Goal: Transaction & Acquisition: Purchase product/service

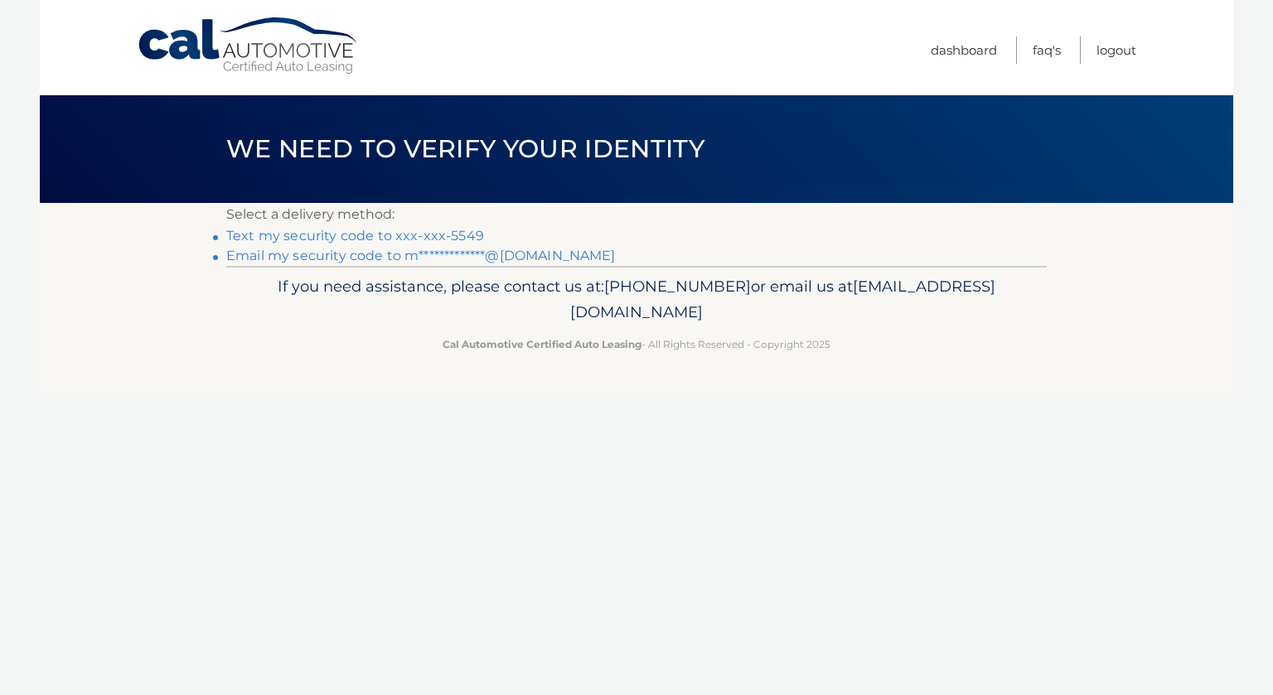
click at [467, 232] on link "Text my security code to xxx-xxx-5549" at bounding box center [355, 236] width 258 height 16
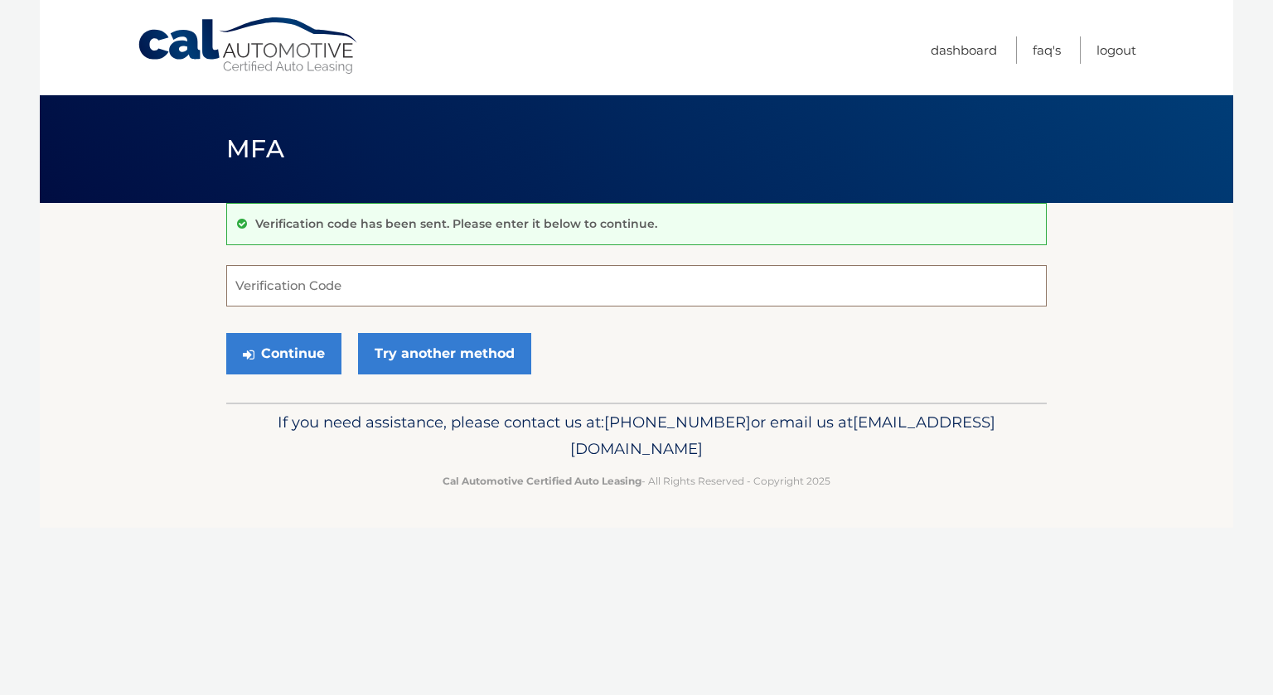
click at [267, 274] on input "Verification Code" at bounding box center [636, 285] width 821 height 41
type input "717100"
click at [276, 339] on button "Continue" at bounding box center [283, 353] width 115 height 41
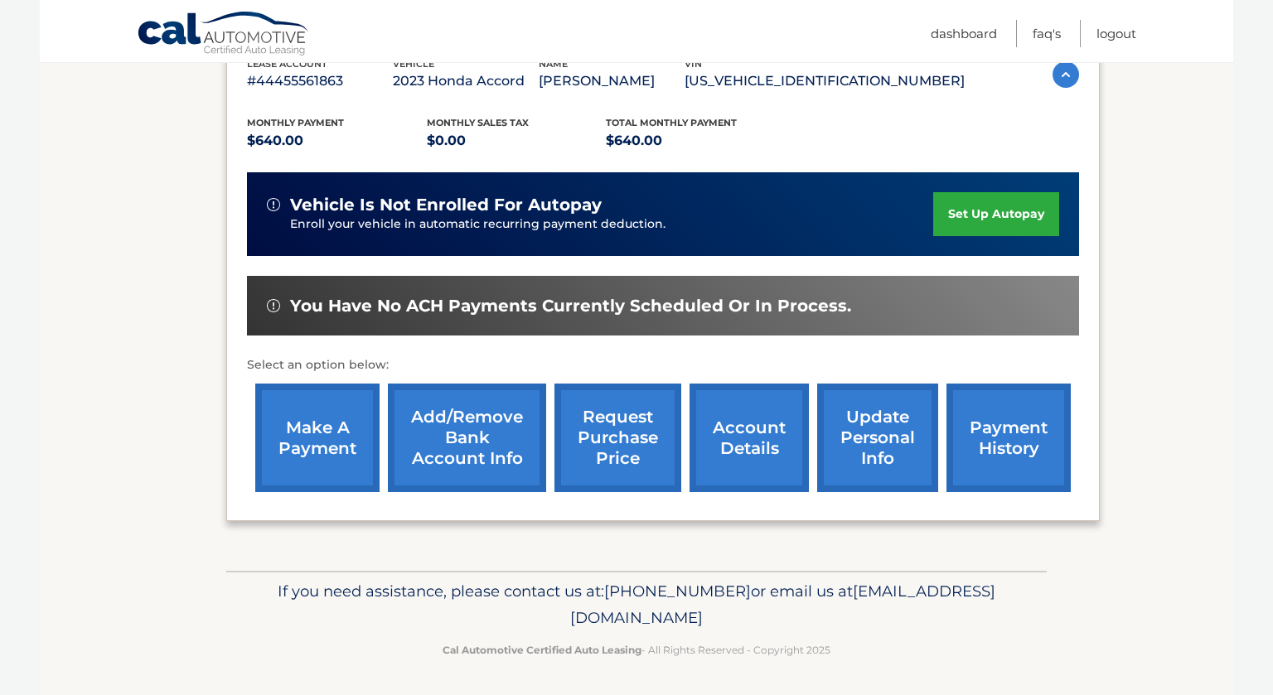
scroll to position [330, 0]
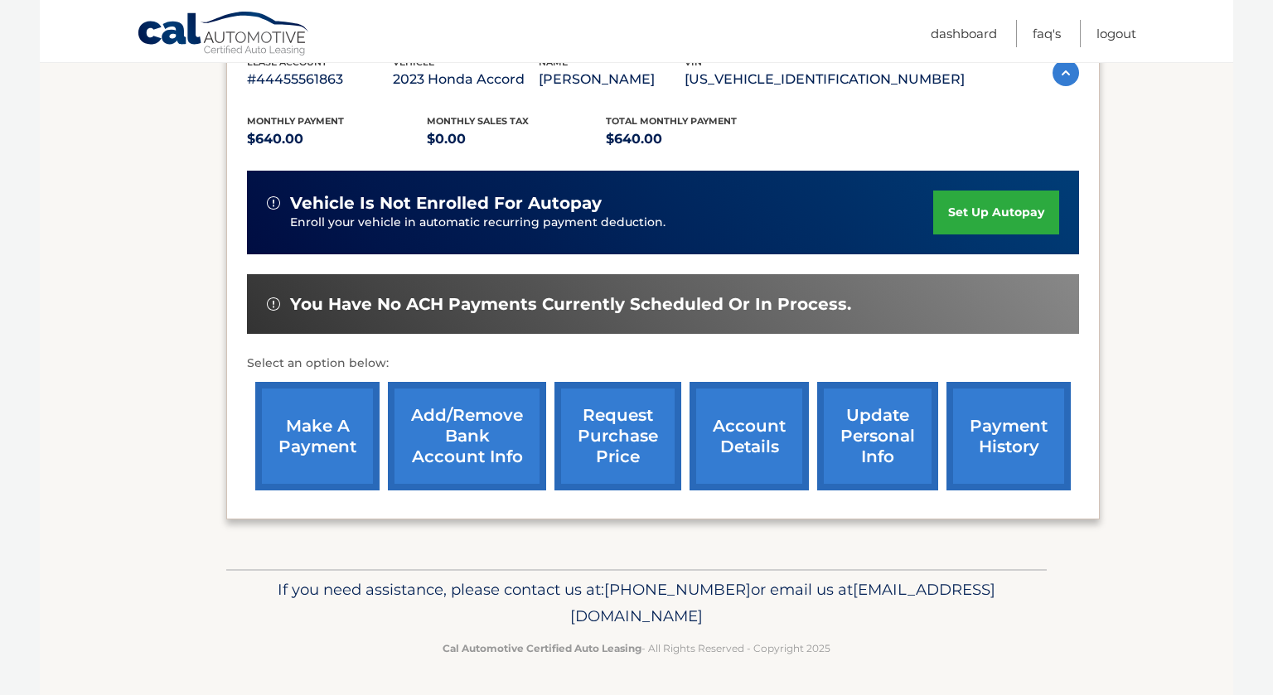
click at [351, 458] on link "make a payment" at bounding box center [317, 436] width 124 height 109
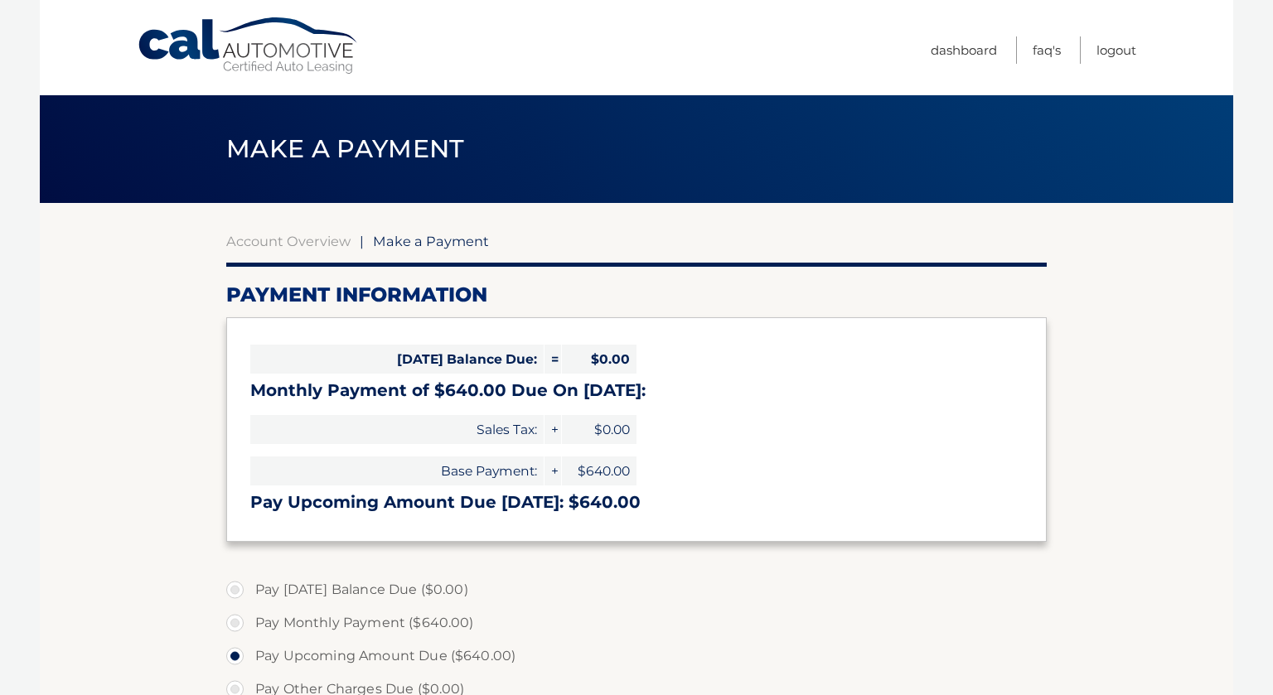
select select "YzA5YTdhMjgtNTdjYi00MWUzLThmNTgtODY4YzYwMGU1OWU1"
click at [1204, 390] on section "Account Overview | Make a Payment Payment Information [DATE] Balance Due: = $0.…" at bounding box center [637, 630] width 1194 height 855
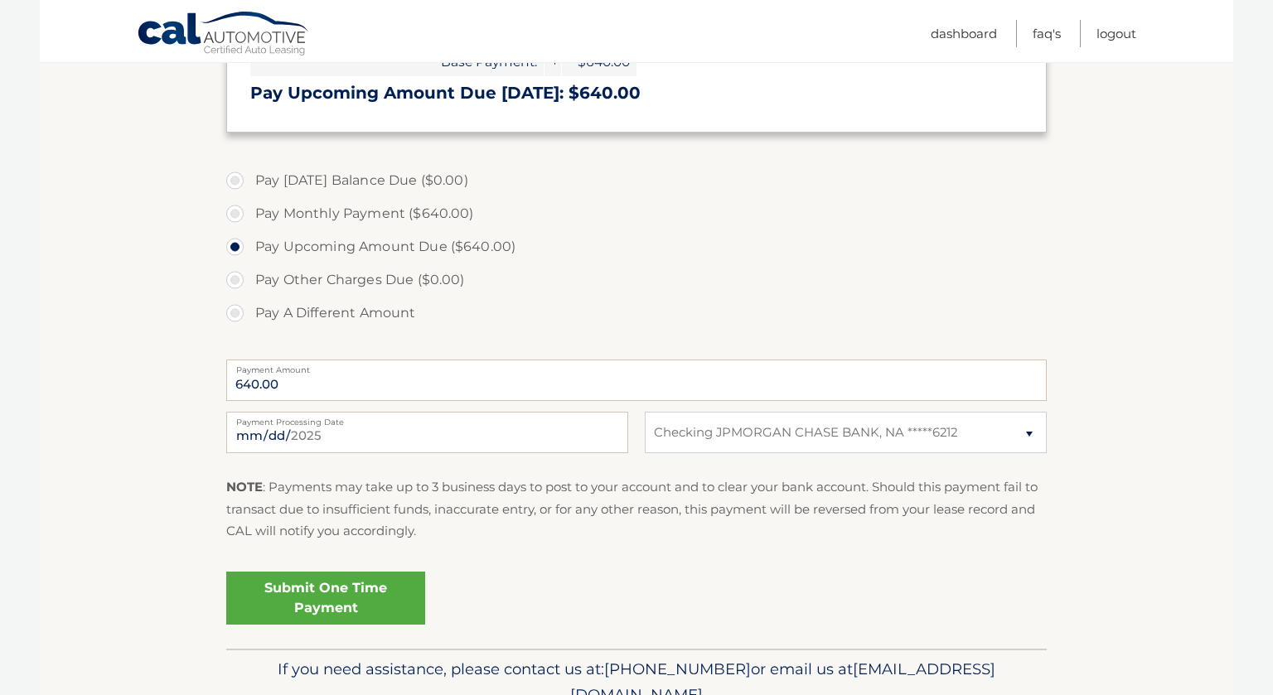
scroll to position [431, 0]
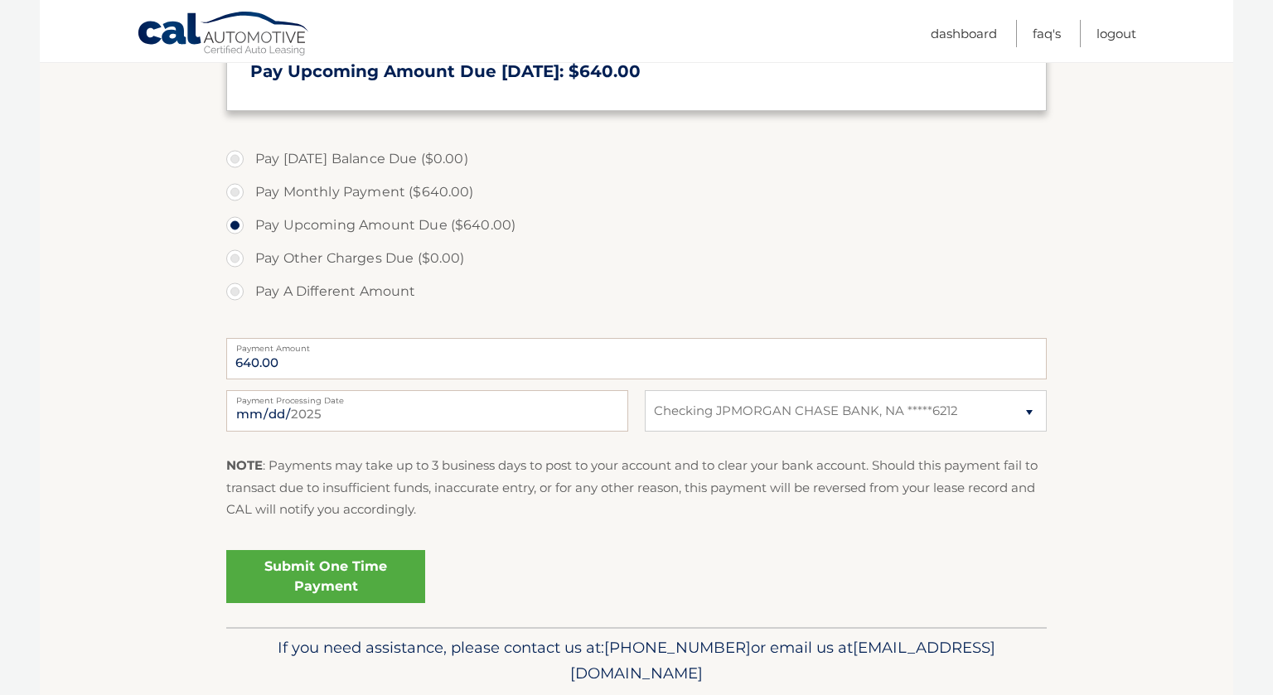
click at [385, 572] on link "Submit One Time Payment" at bounding box center [325, 576] width 199 height 53
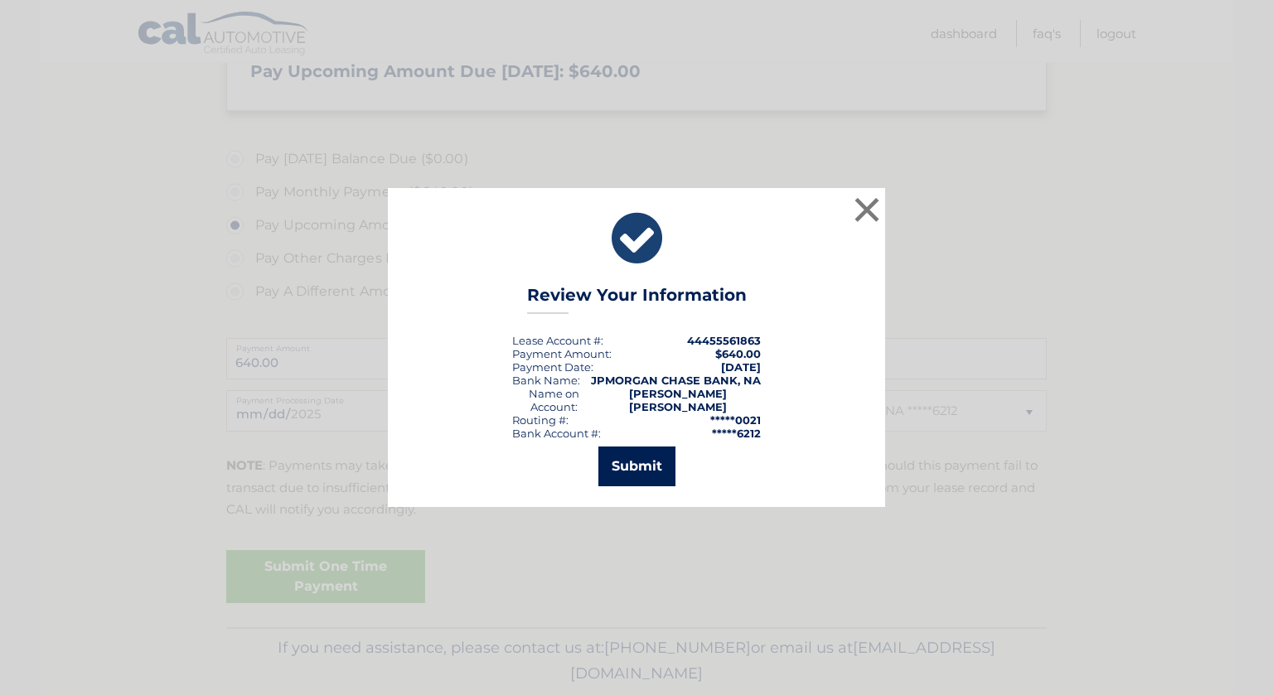
click at [622, 478] on button "Submit" at bounding box center [636, 467] width 77 height 40
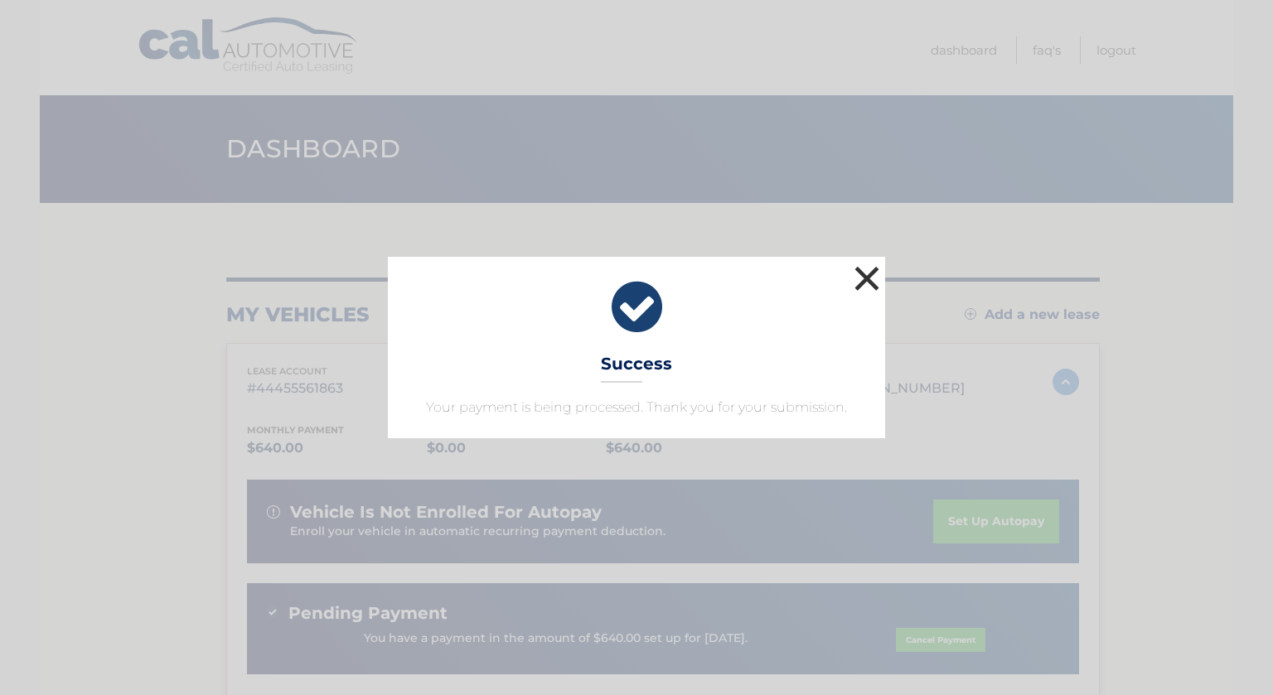
click at [861, 273] on button "×" at bounding box center [866, 278] width 33 height 33
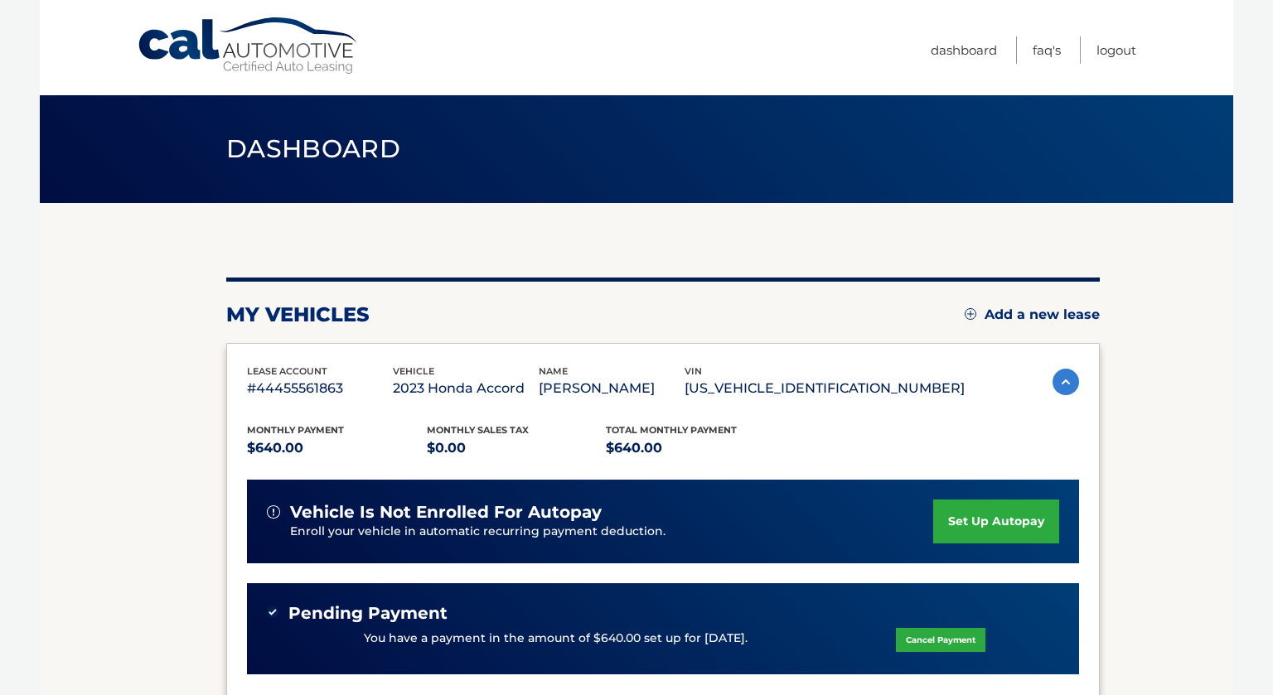
click at [1227, 242] on section "my vehicles Add a new lease lease account #44455561863 vehicle 2023 Honda Accor…" at bounding box center [637, 556] width 1194 height 707
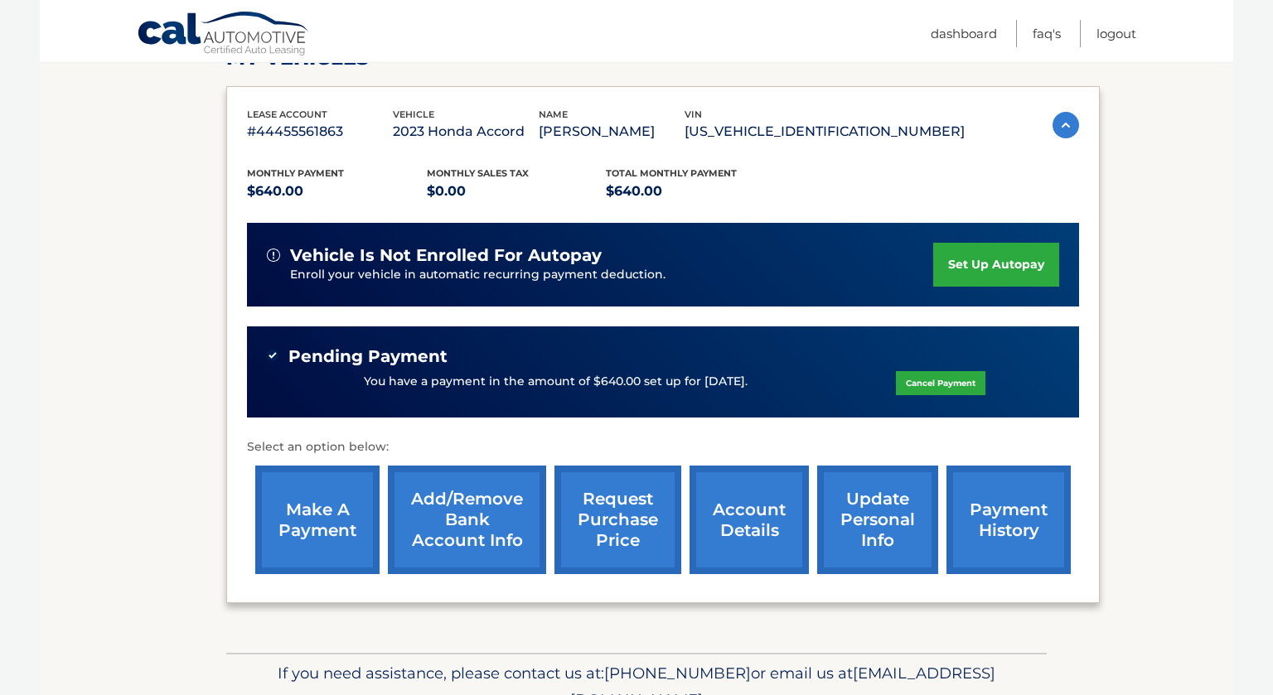
scroll to position [265, 0]
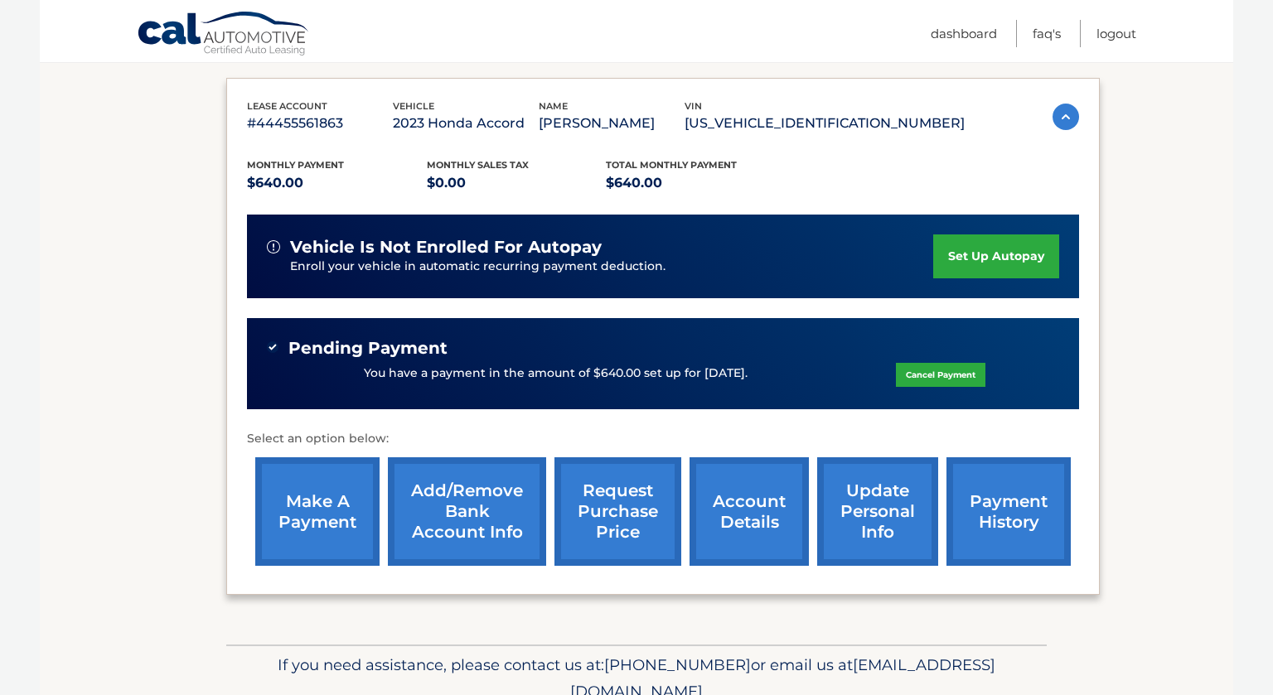
click at [473, 276] on p "Enroll your vehicle in automatic recurring payment deduction." at bounding box center [611, 267] width 643 height 18
click at [1218, 188] on section "my vehicles Add a new lease lease account #44455561863 vehicle 2023 Honda Accor…" at bounding box center [637, 291] width 1194 height 707
click at [1104, 30] on link "Logout" at bounding box center [1117, 33] width 40 height 27
